Goal: Information Seeking & Learning: Learn about a topic

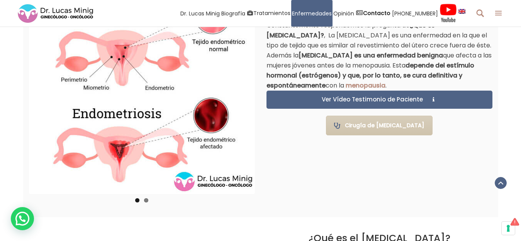
scroll to position [541, 0]
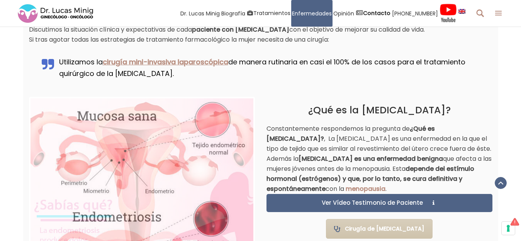
scroll to position [502, 0]
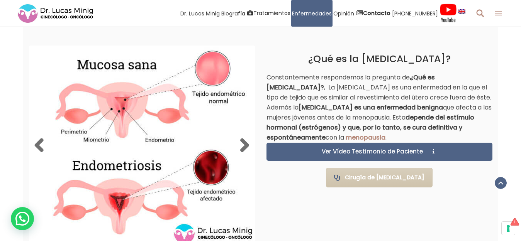
click at [141, 127] on img at bounding box center [142, 146] width 223 height 198
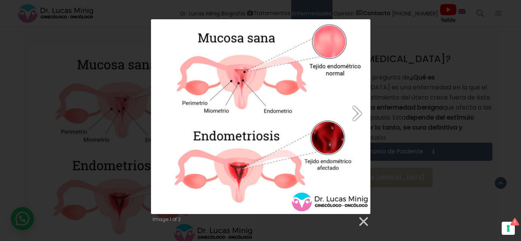
scroll to position [541, 0]
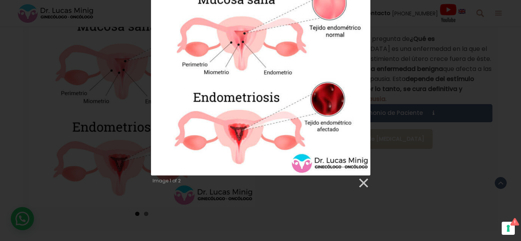
click at [459, 43] on div "Image 1 of 2" at bounding box center [260, 85] width 521 height 209
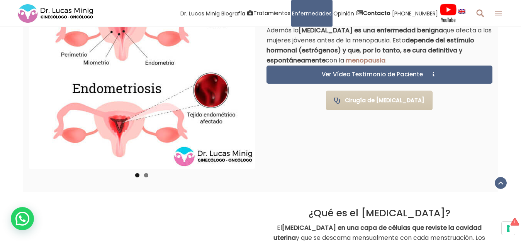
scroll to position [618, 0]
